Goal: Task Accomplishment & Management: Manage account settings

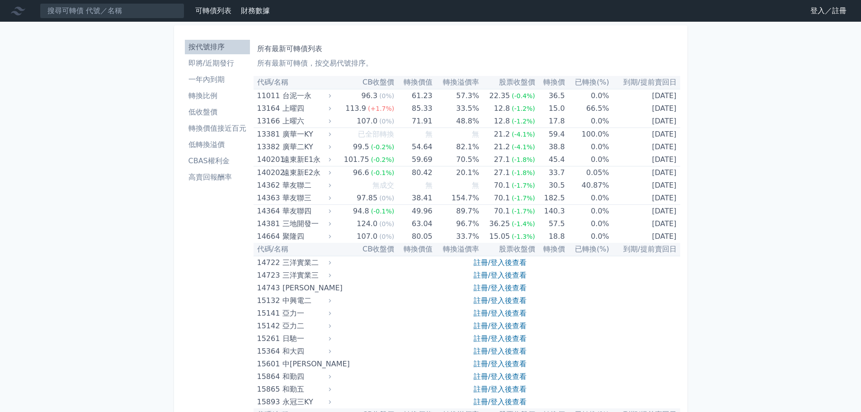
click at [822, 7] on link "登入／註冊" at bounding box center [828, 11] width 51 height 14
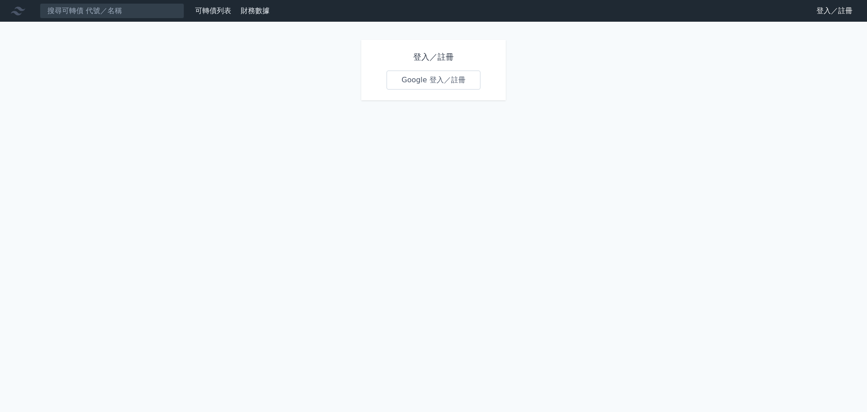
click at [423, 74] on link "Google 登入／註冊" at bounding box center [434, 79] width 94 height 19
